Goal: Task Accomplishment & Management: Use online tool/utility

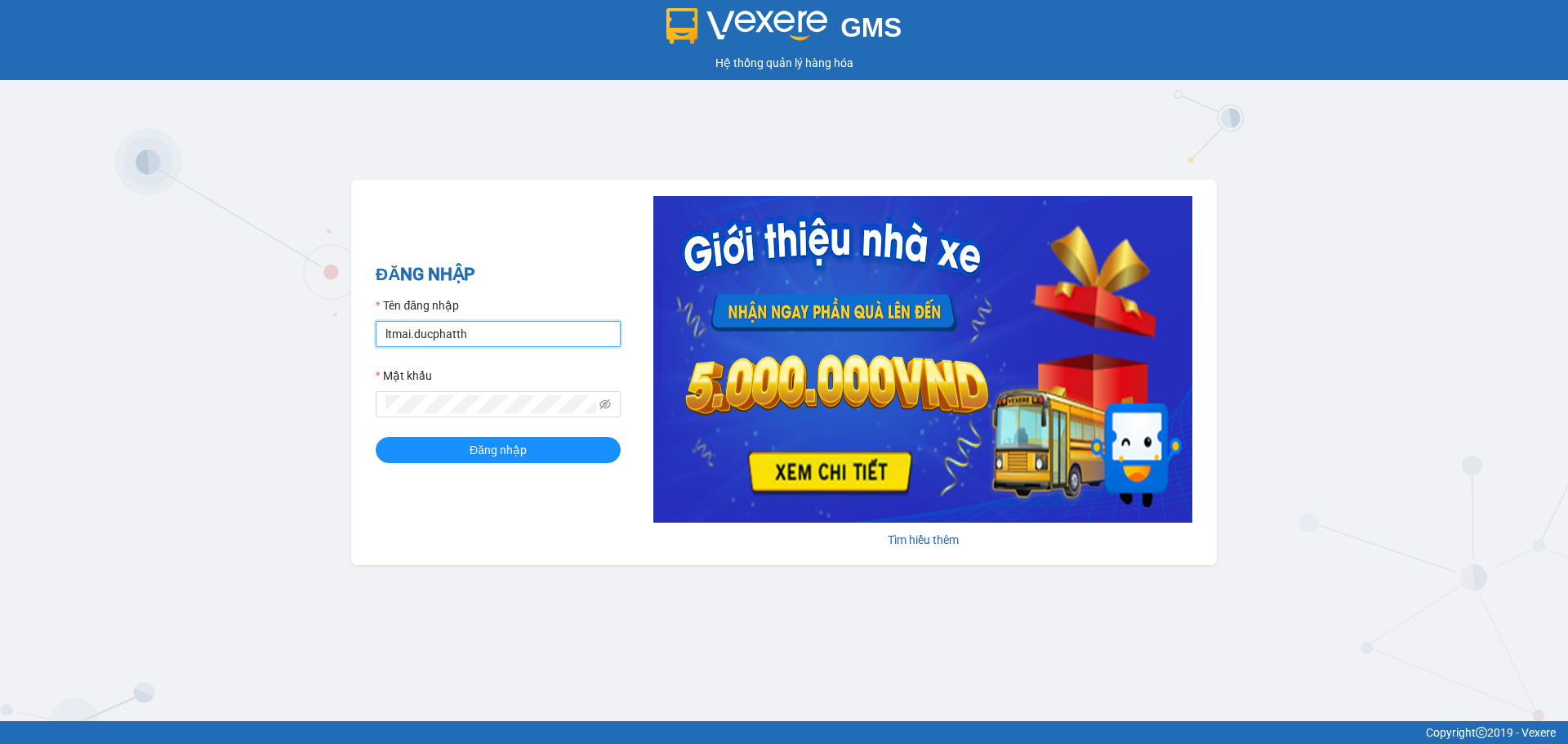
click at [493, 332] on input "ltmai.ducphatth" at bounding box center [499, 333] width 245 height 26
type input "lephuong.ducphatth"
click at [511, 457] on span "Đăng nhập" at bounding box center [498, 450] width 57 height 18
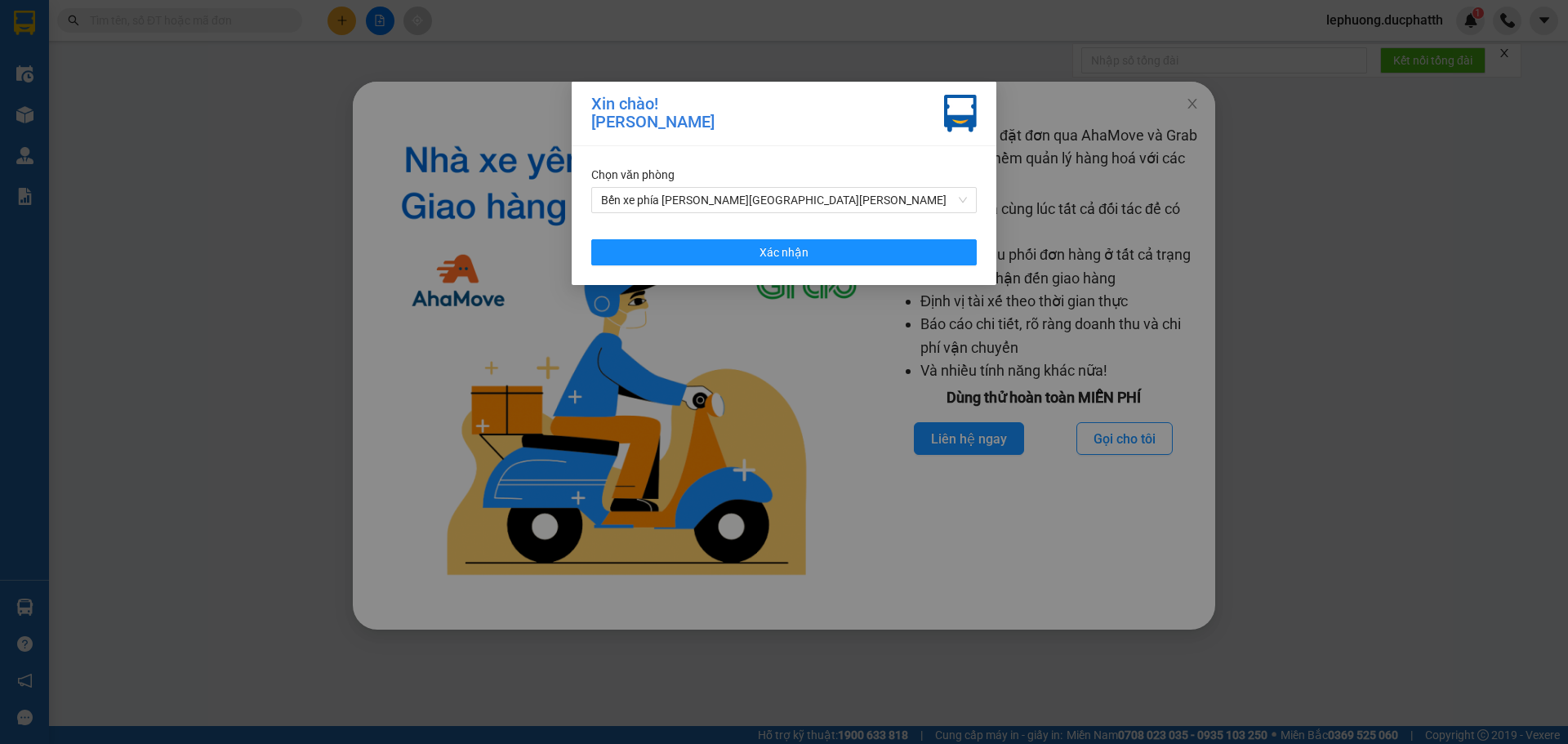
click at [165, 345] on div "[PERSON_NAME]! [PERSON_NAME] văn [PERSON_NAME] xe phía [PERSON_NAME] [PERSON_NA…" at bounding box center [784, 372] width 1568 height 744
click at [745, 200] on span "Bến xe phía [PERSON_NAME][GEOGRAPHIC_DATA][PERSON_NAME]" at bounding box center [784, 200] width 366 height 25
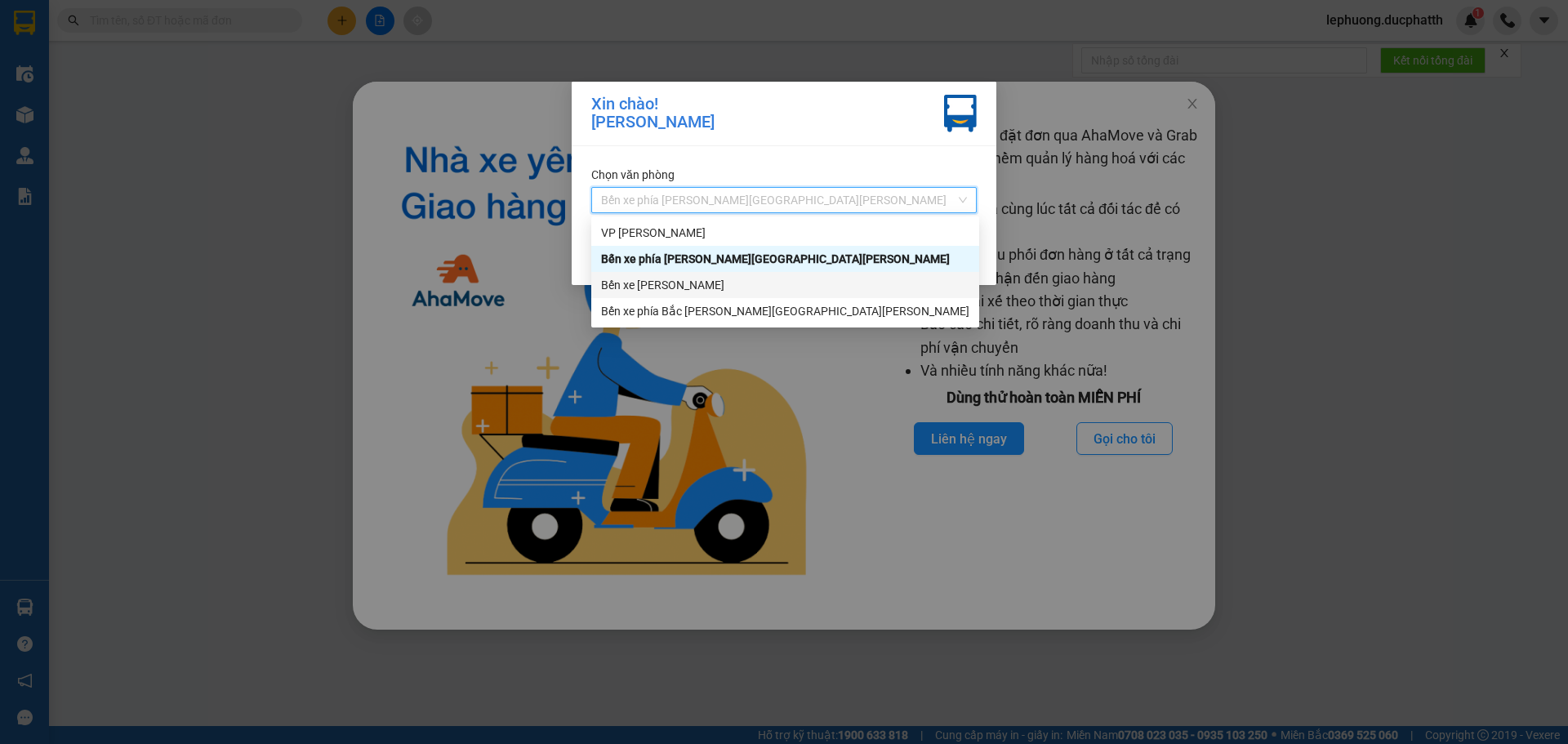
click at [678, 285] on div "Bến xe [PERSON_NAME]" at bounding box center [785, 285] width 368 height 18
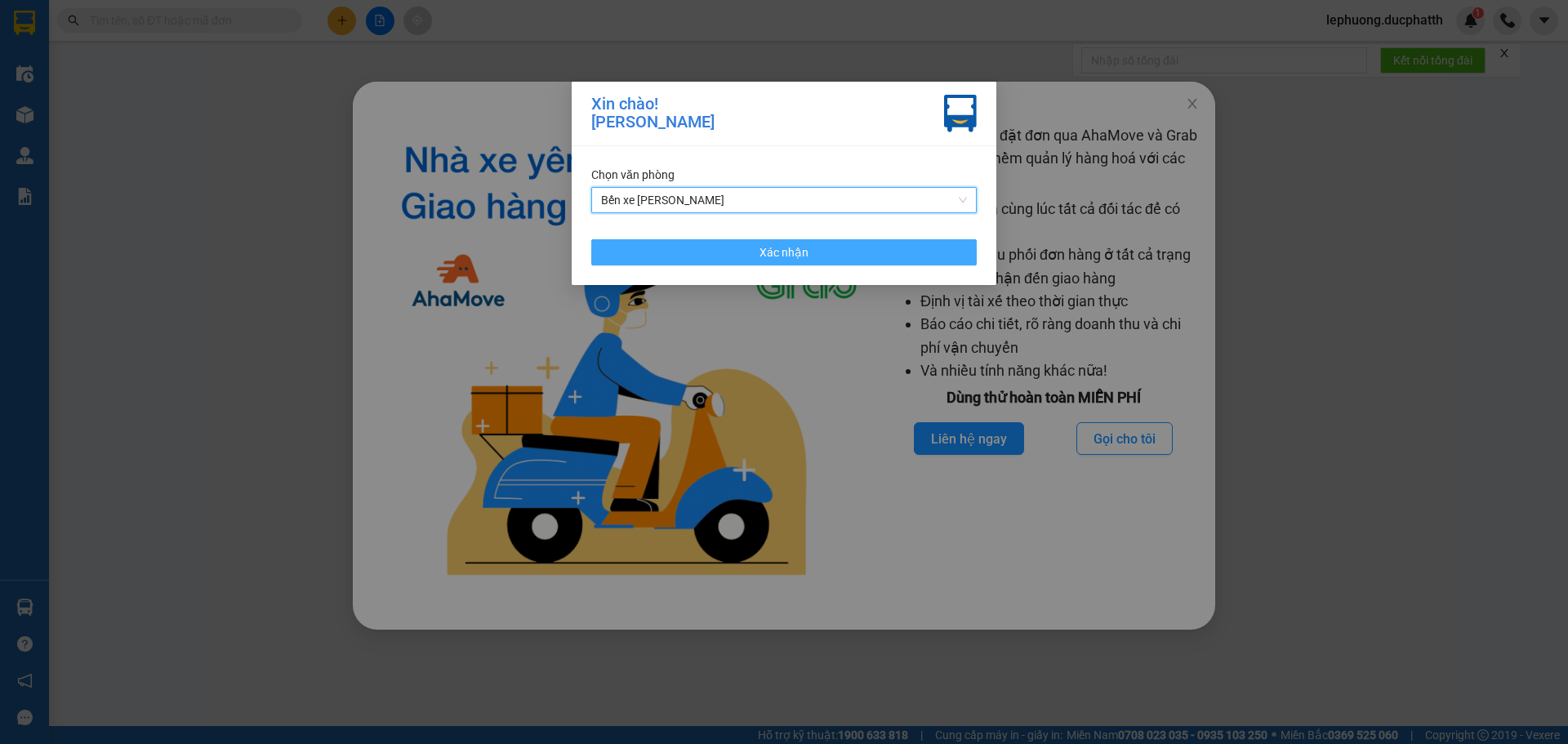
click at [746, 253] on button "Xác nhận" at bounding box center [784, 252] width 386 height 26
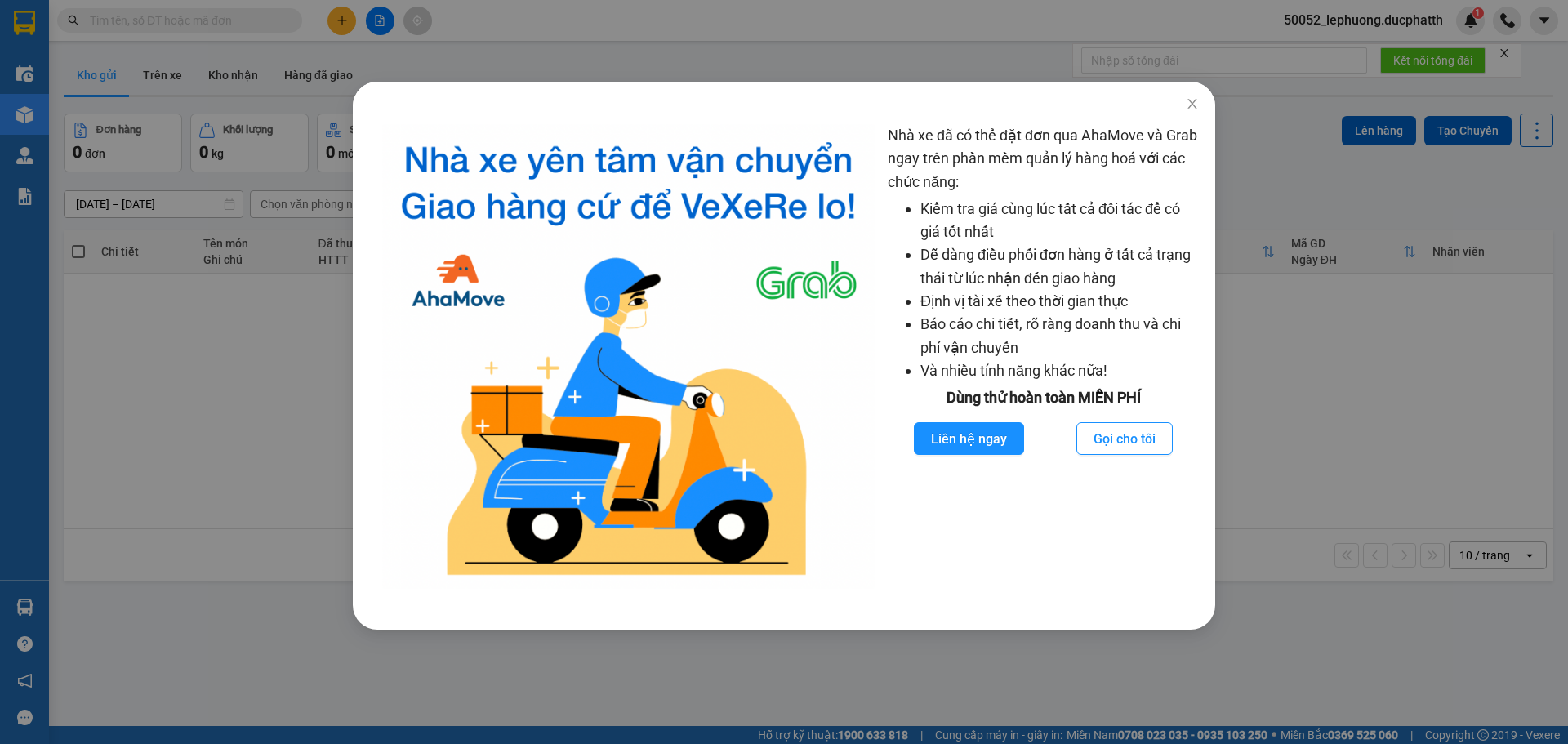
click at [508, 33] on div "Nhà xe đã có thể đặt đơn qua AhaMove và Grab ngay trên phần mềm quản lý hàng ho…" at bounding box center [784, 372] width 1568 height 744
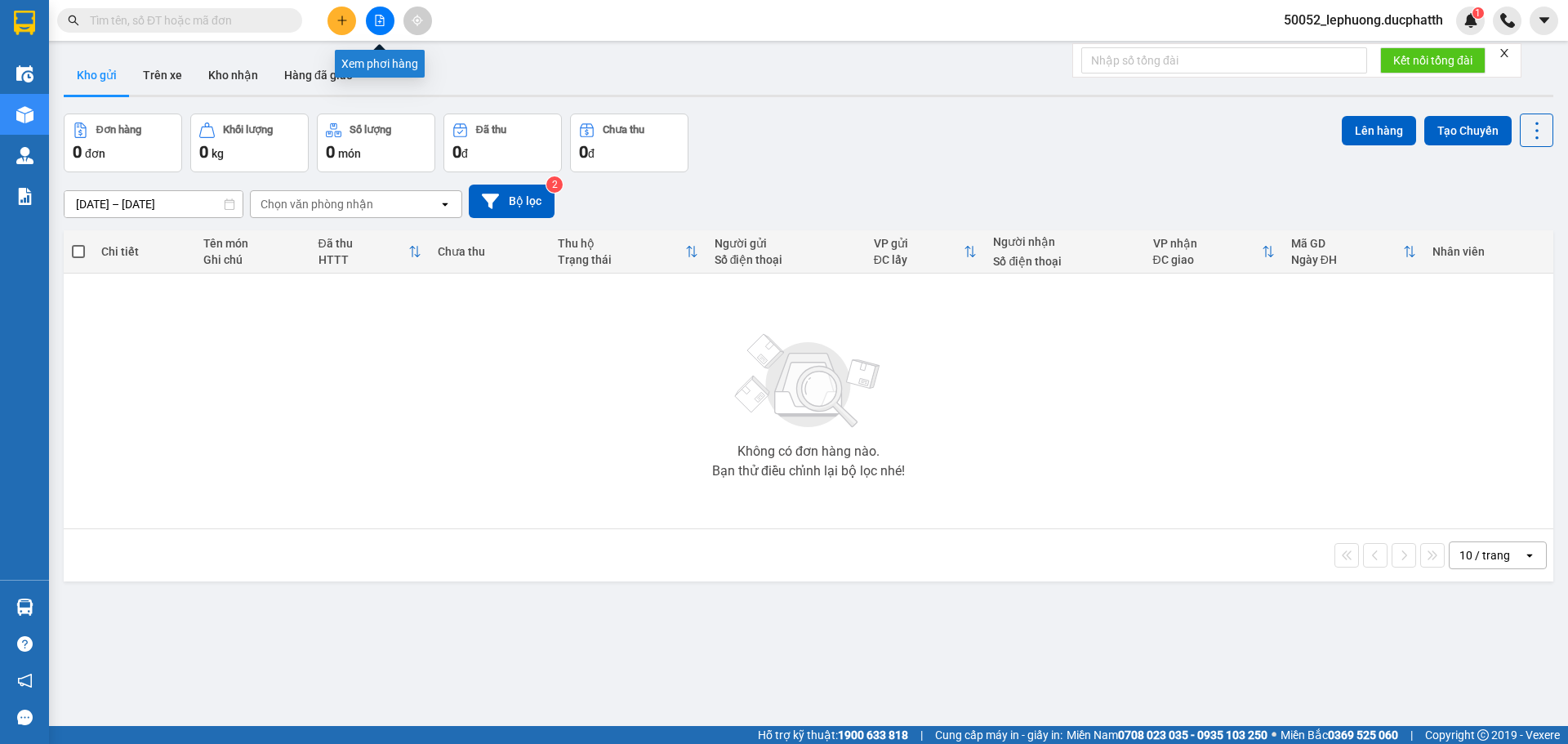
click at [380, 24] on icon "file-add" at bounding box center [380, 20] width 12 height 12
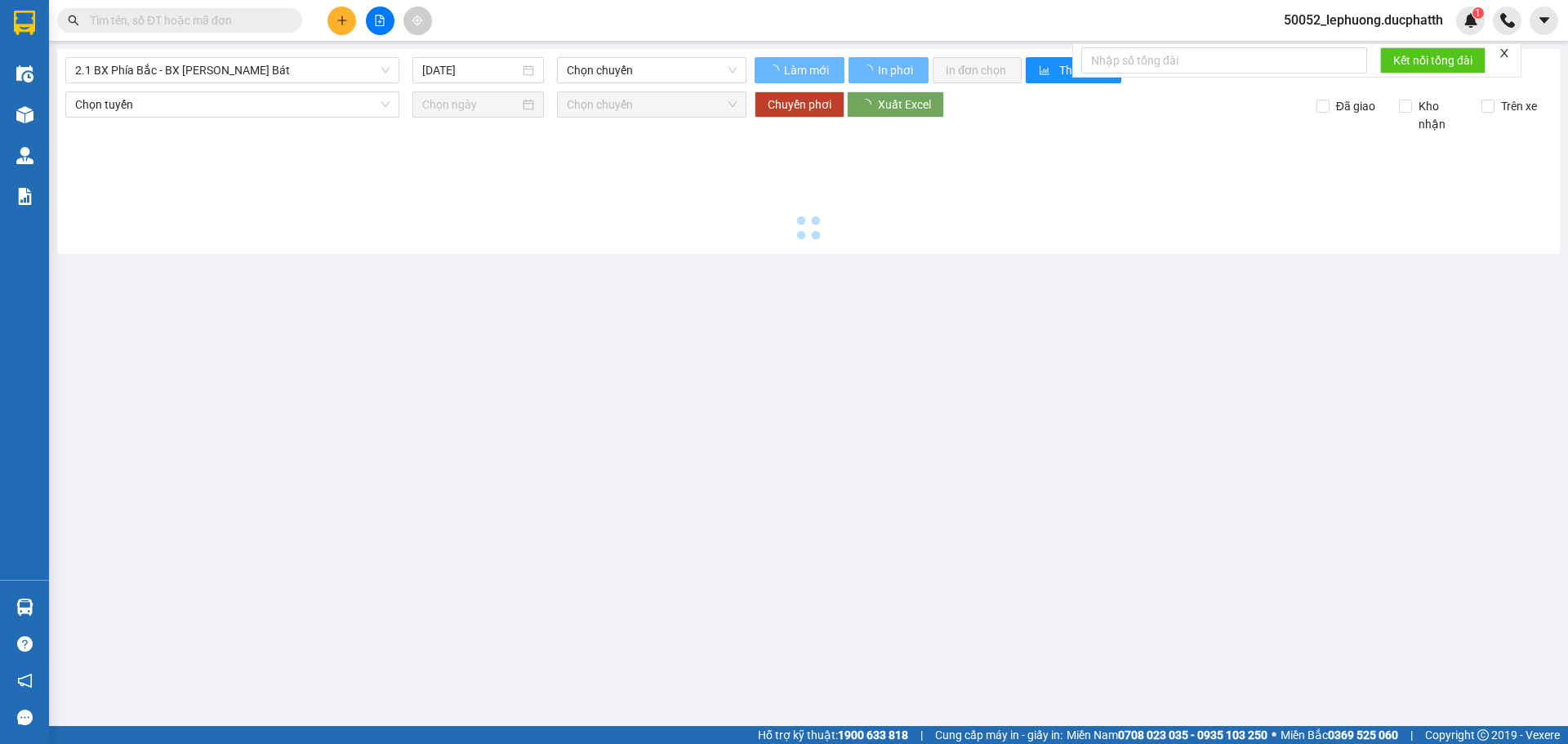
type input "[DATE]"
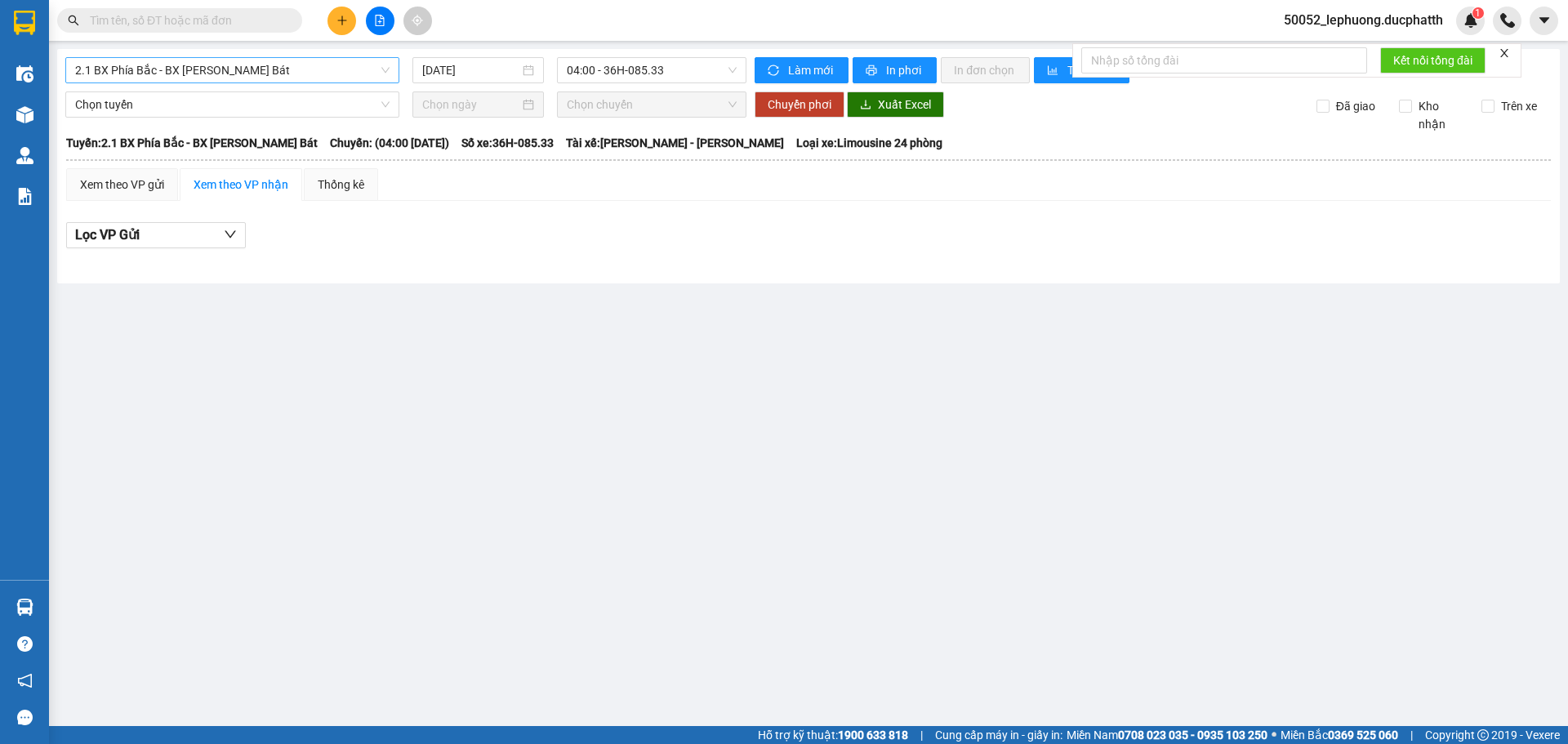
click at [237, 70] on span "2.1 BX Phía Bắc - BX [PERSON_NAME] Bát" at bounding box center [233, 70] width 315 height 25
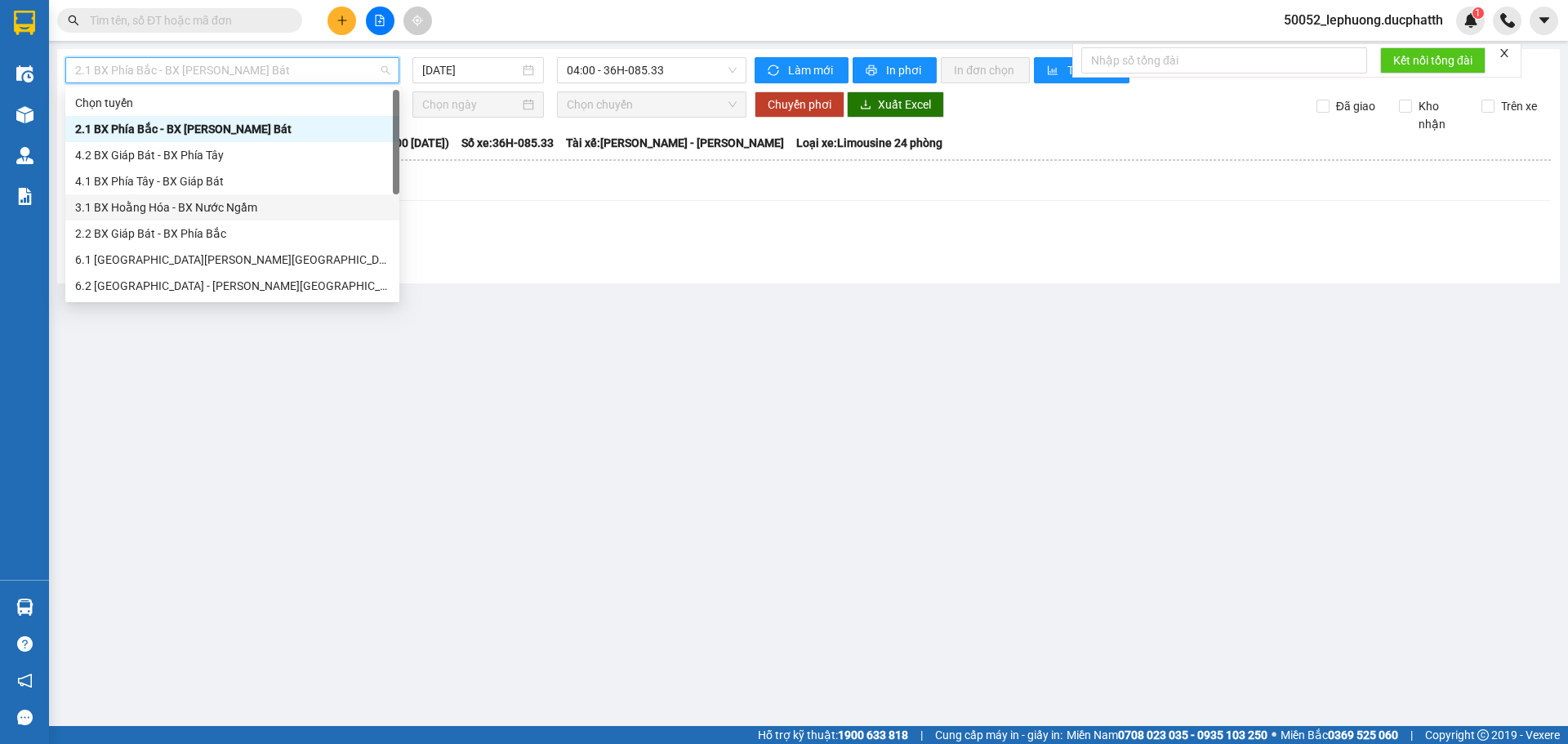
click at [200, 208] on div "3.1 BX Hoằng Hóa - BX Nước Ngầm" at bounding box center [233, 207] width 315 height 18
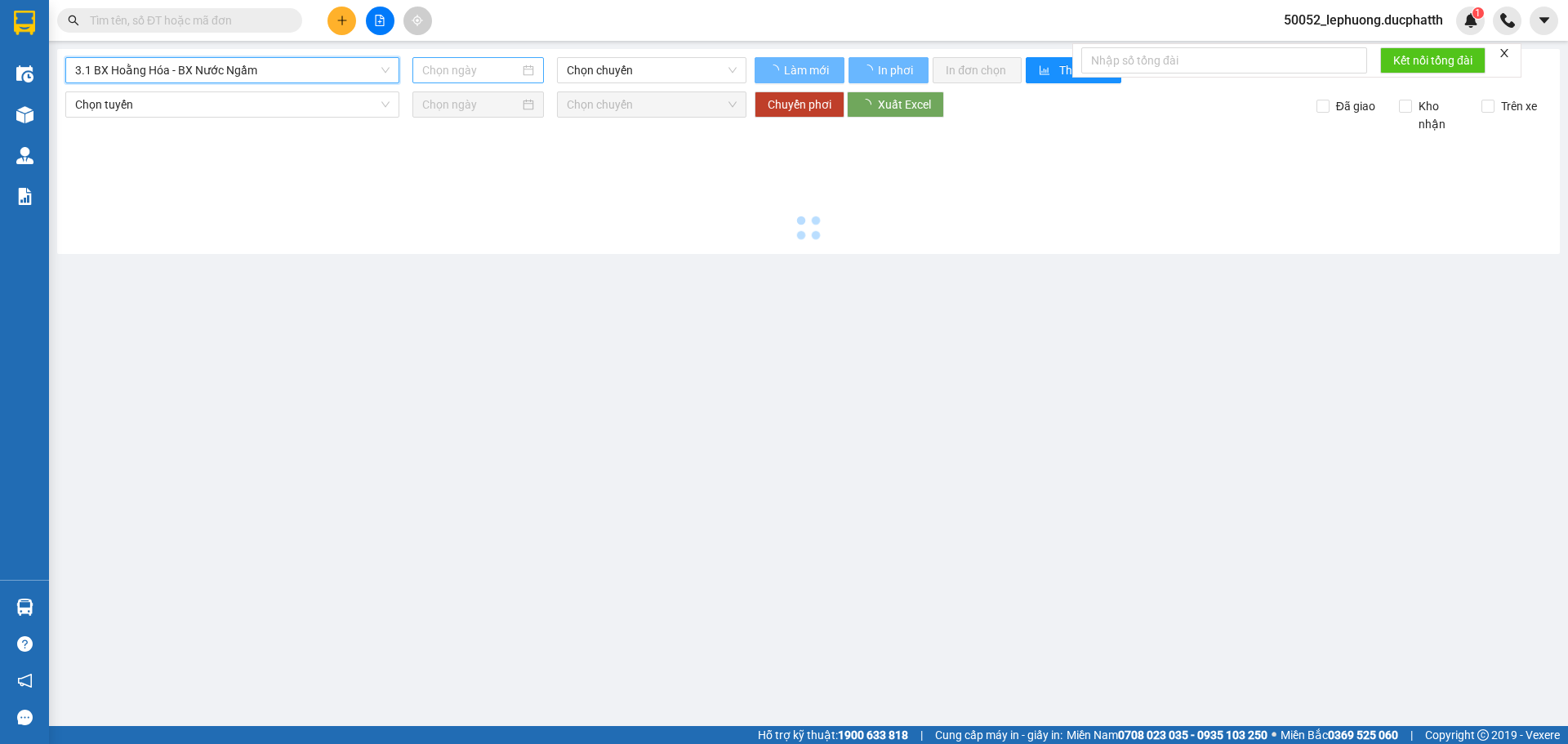
type input "[DATE]"
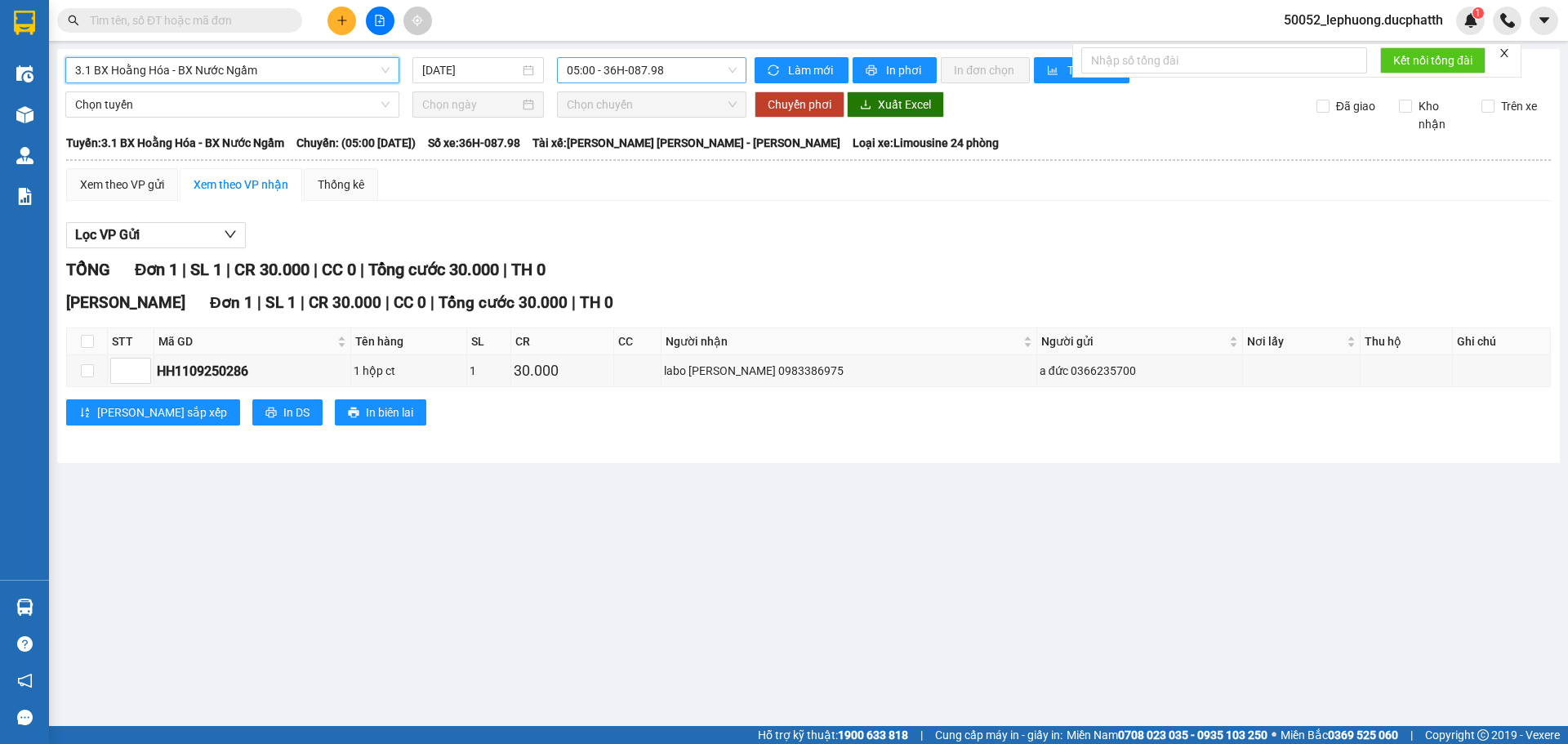
click at [690, 75] on span "05:00 - 36H-087.98" at bounding box center [652, 70] width 170 height 25
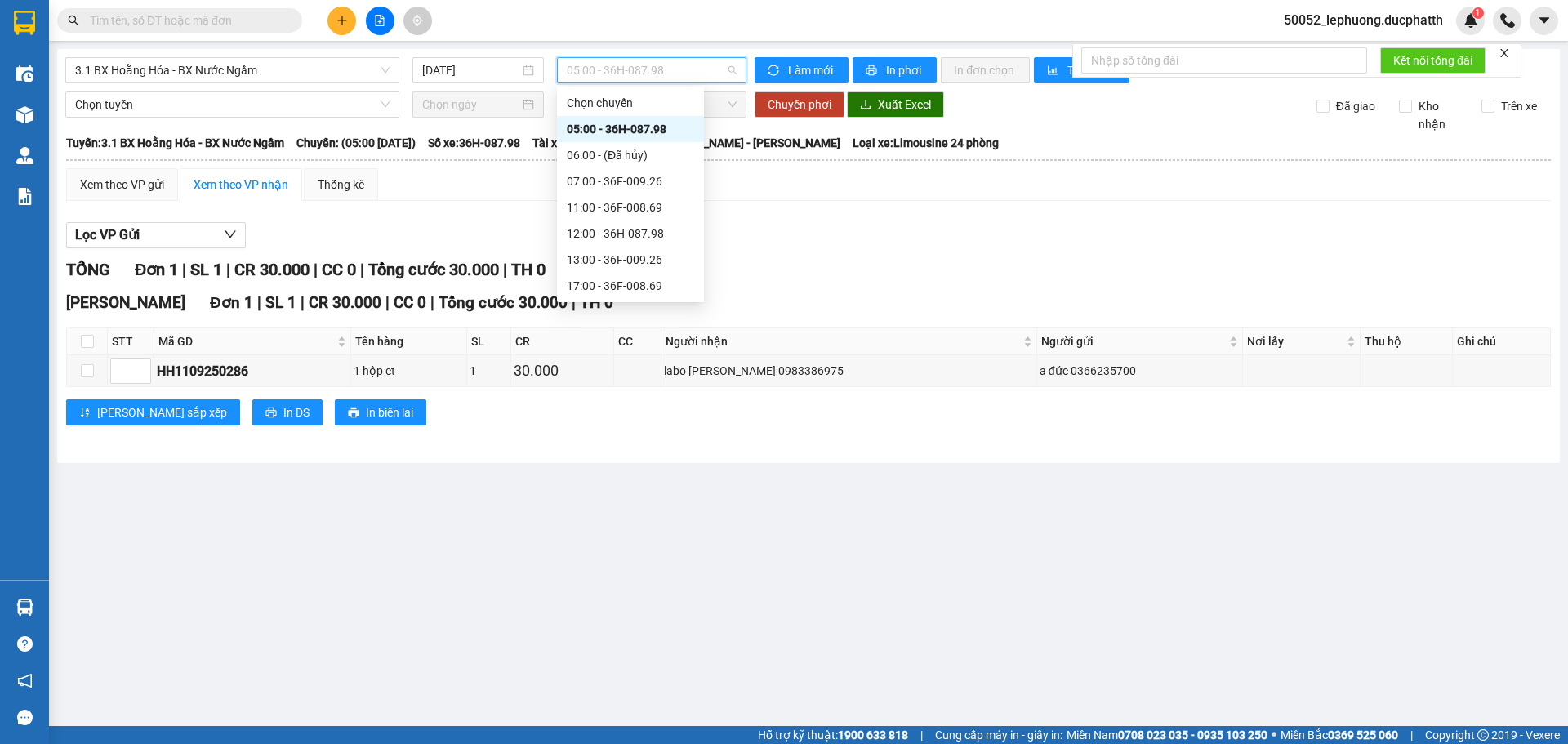
click at [643, 128] on div "05:00 - 36H-087.98" at bounding box center [630, 129] width 127 height 18
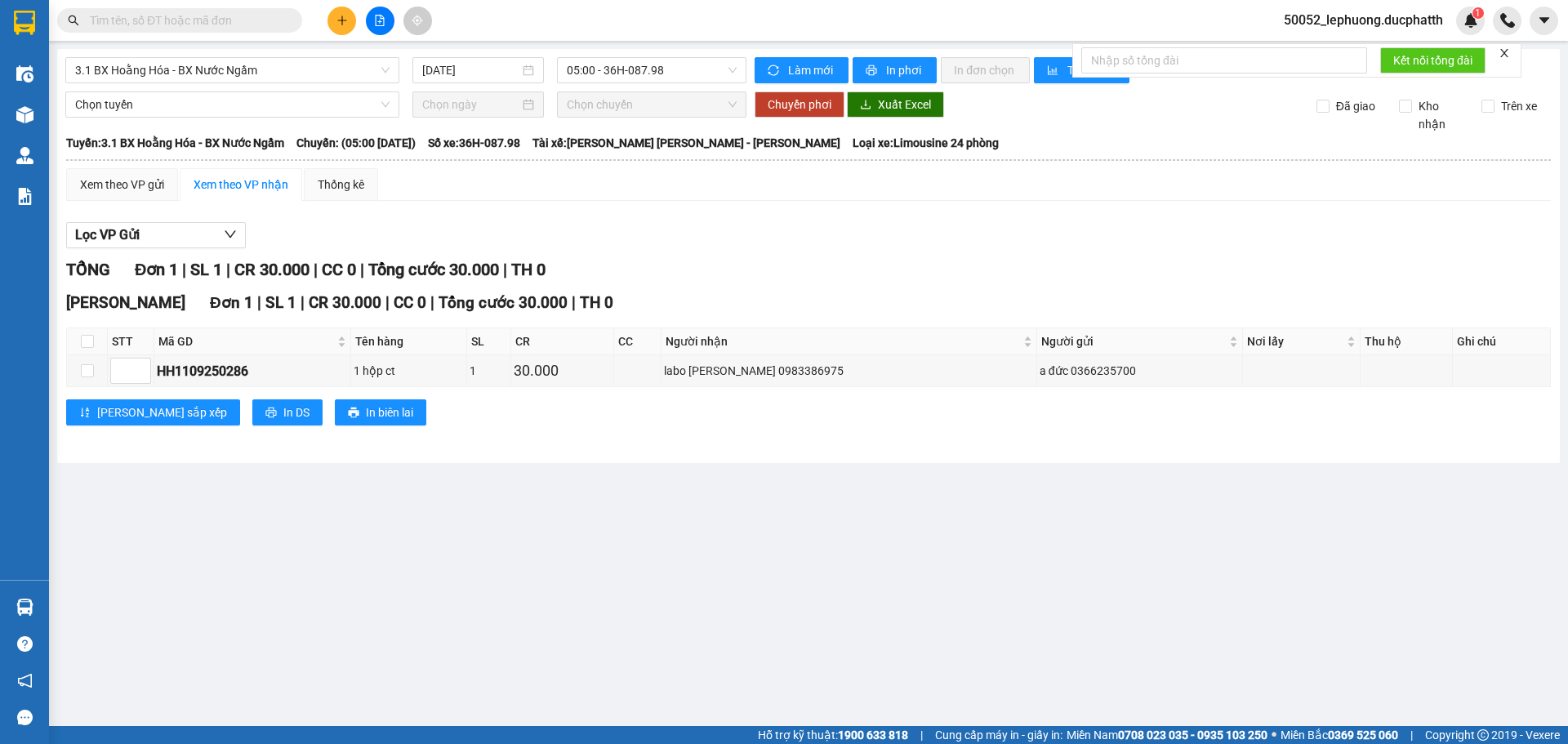
click at [216, 398] on div "VP Ngọc Hồi Đơn 1 | SL 1 | CR 30.000 | CC 0 | [PERSON_NAME] 30.000 | TH 0 STT M…" at bounding box center [808, 364] width 1484 height 147
click at [284, 405] on span "In DS" at bounding box center [296, 412] width 26 height 18
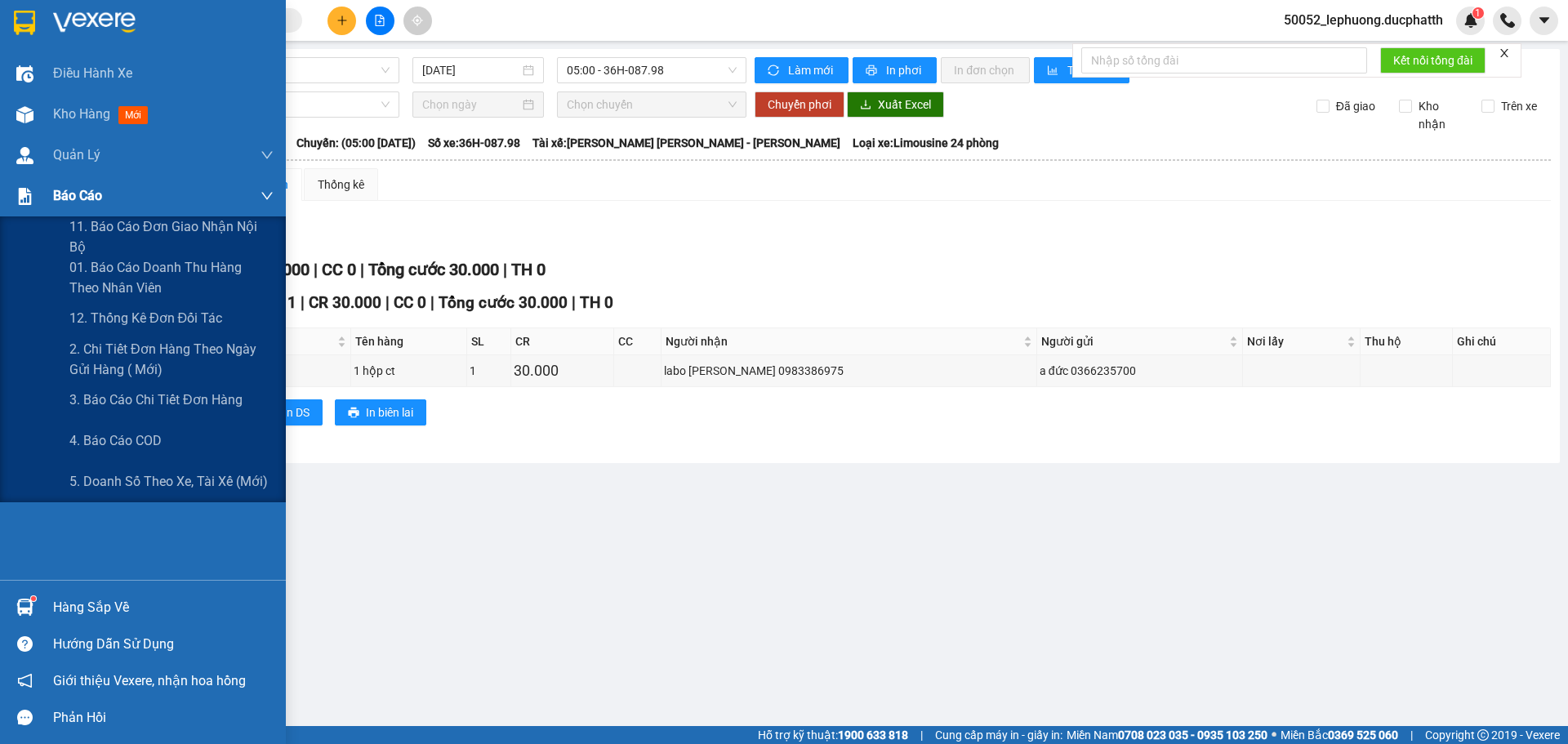
click at [41, 198] on div "Báo cáo" at bounding box center [143, 196] width 286 height 41
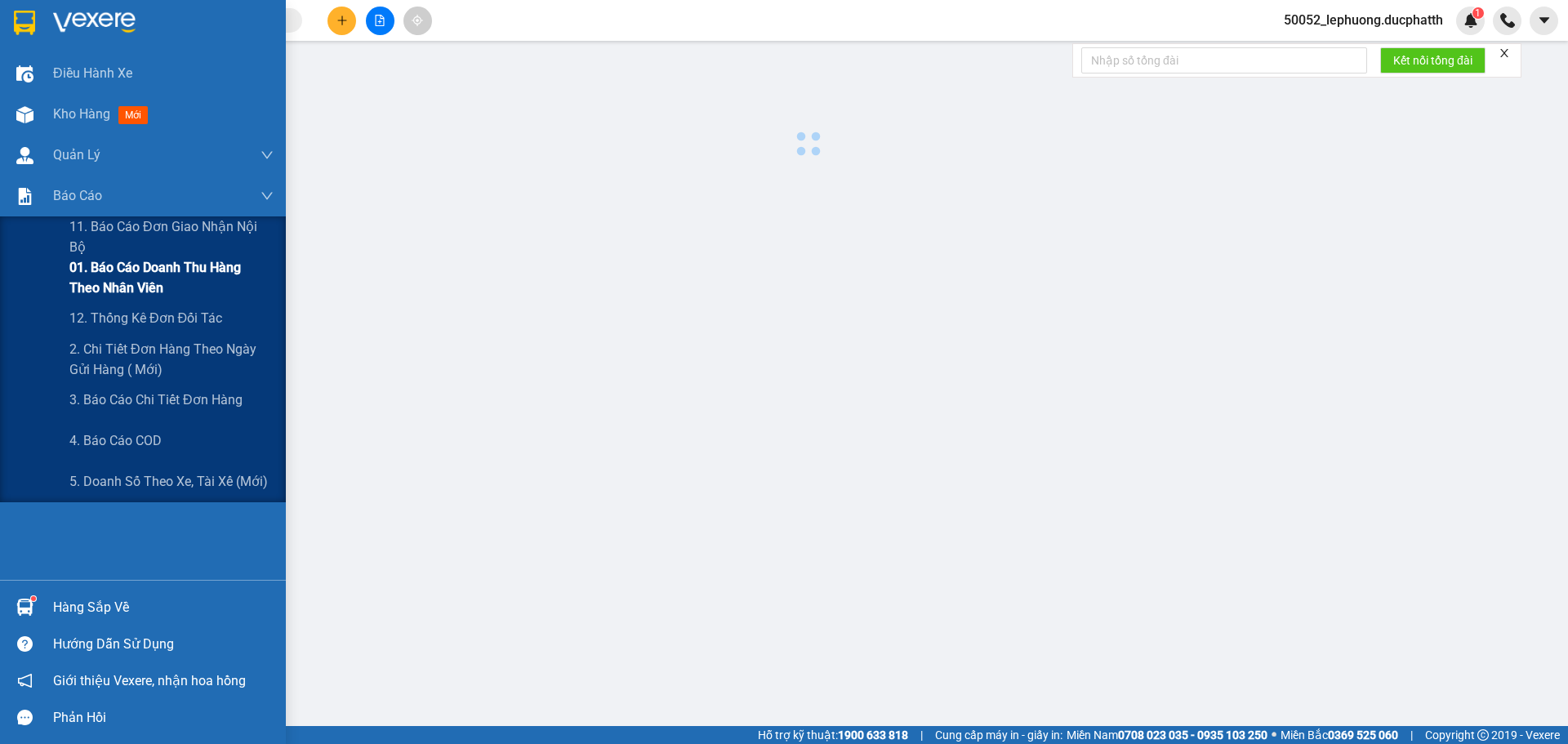
click at [92, 270] on span "01. Báo cáo doanh thu hàng theo nhân viên" at bounding box center [172, 277] width 204 height 41
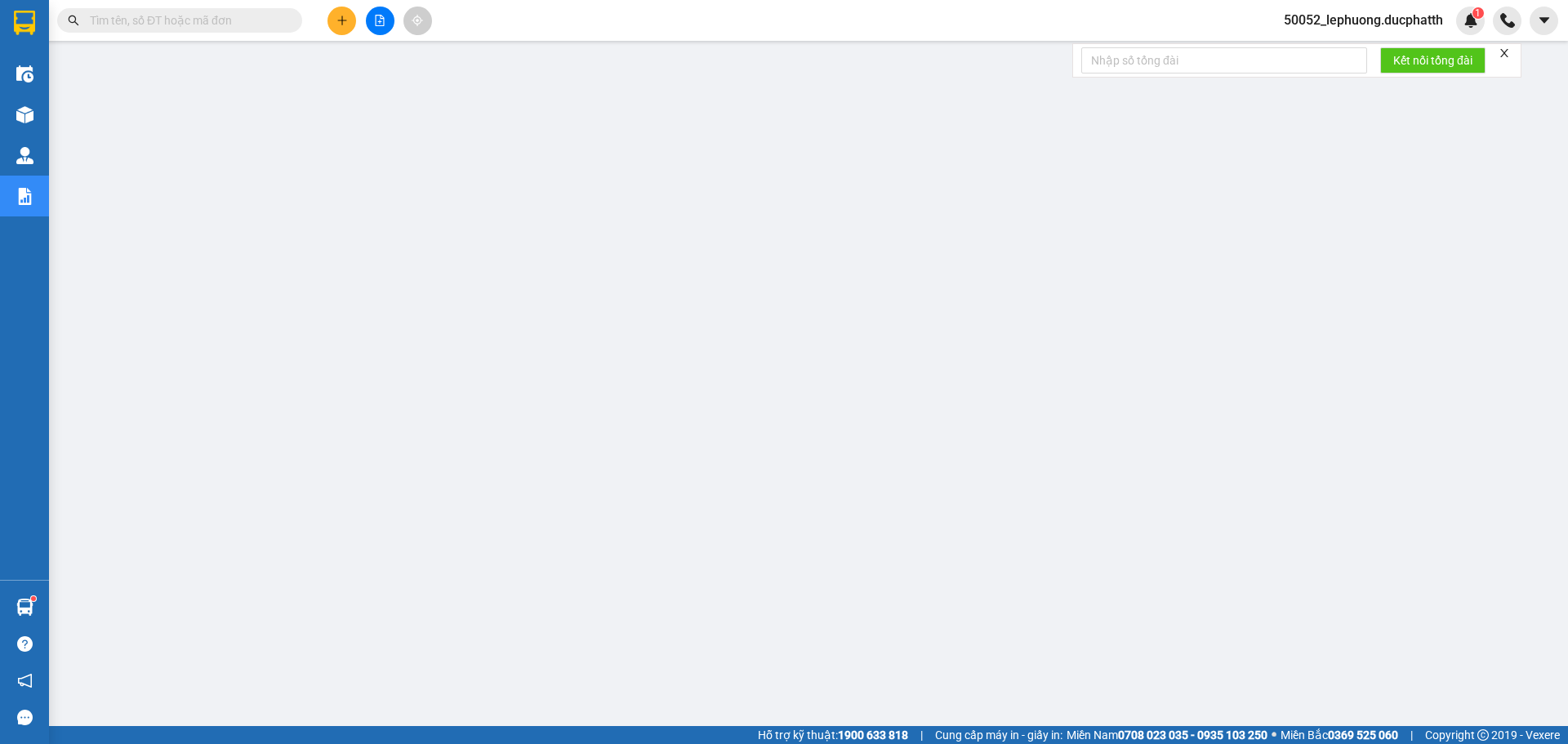
click at [181, 10] on span at bounding box center [180, 20] width 245 height 25
click at [181, 22] on input "text" at bounding box center [186, 20] width 193 height 18
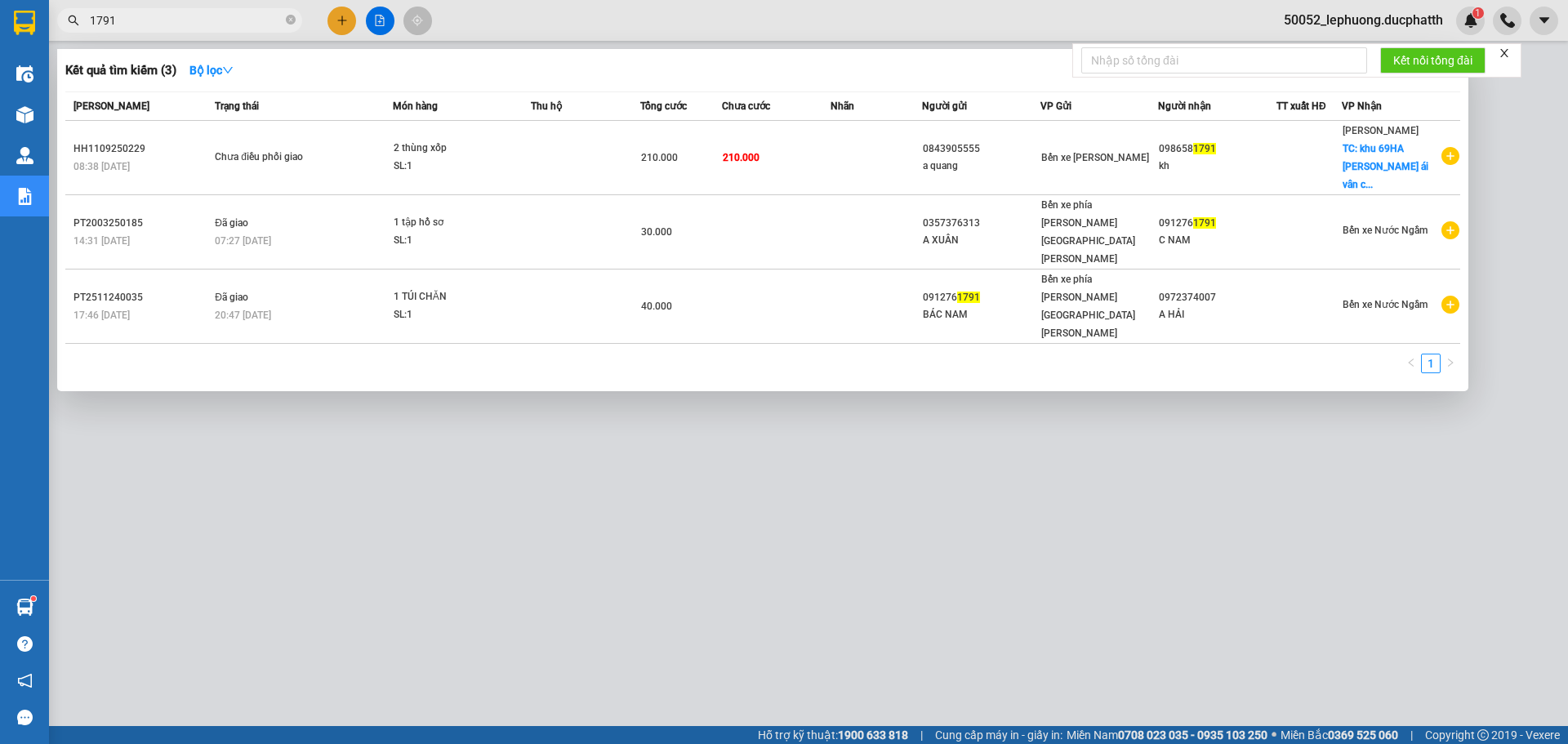
type input "1791"
